Goal: Transaction & Acquisition: Purchase product/service

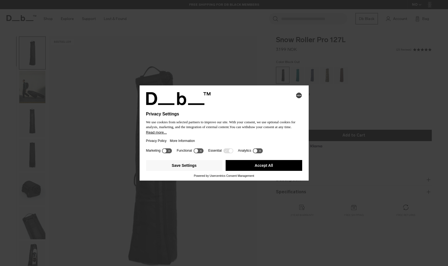
click at [169, 150] on icon at bounding box center [167, 150] width 10 height 5
drag, startPoint x: 197, startPoint y: 151, endPoint x: 201, endPoint y: 155, distance: 5.2
click at [197, 151] on icon at bounding box center [196, 151] width 4 height 4
click at [202, 152] on icon at bounding box center [201, 151] width 4 height 4
click at [171, 151] on icon at bounding box center [170, 151] width 4 height 4
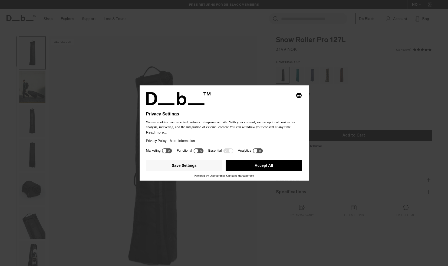
click at [260, 151] on icon at bounding box center [258, 150] width 10 height 5
click at [260, 151] on icon at bounding box center [260, 151] width 4 height 4
click at [201, 167] on button "Save Settings" at bounding box center [184, 165] width 77 height 11
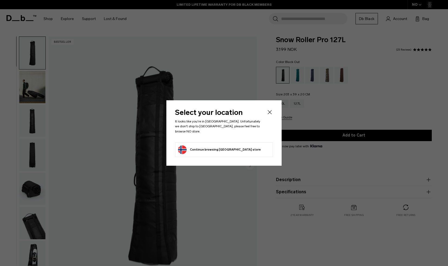
click at [220, 148] on button "Continue browsing Norway store Continue shopping in Norway" at bounding box center [219, 150] width 83 height 9
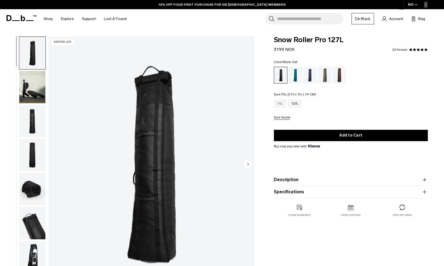
click at [282, 103] on div "70L" at bounding box center [280, 103] width 12 height 9
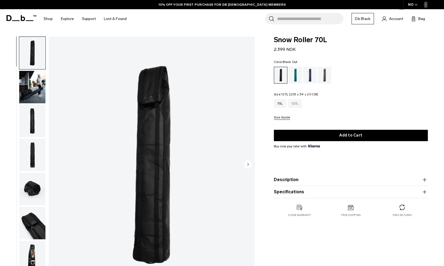
click at [295, 105] on div "127L" at bounding box center [295, 103] width 14 height 9
